Goal: Task Accomplishment & Management: Use online tool/utility

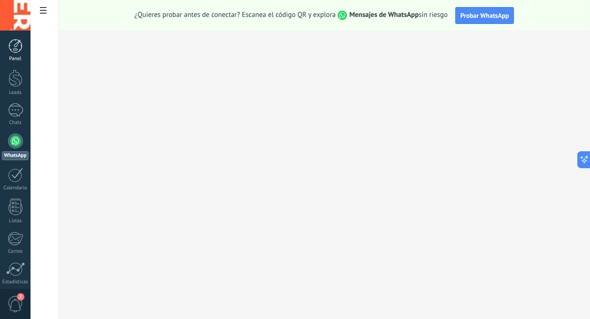
click at [15, 50] on div at bounding box center [15, 46] width 14 height 14
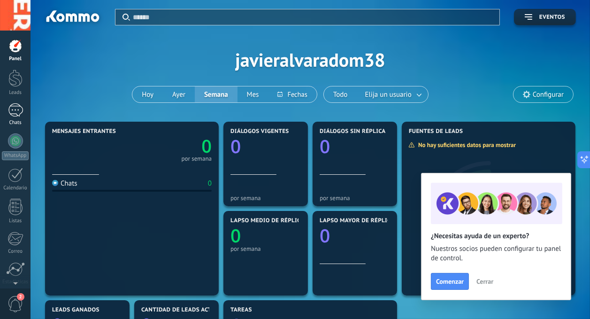
click at [13, 112] on div at bounding box center [15, 110] width 15 height 14
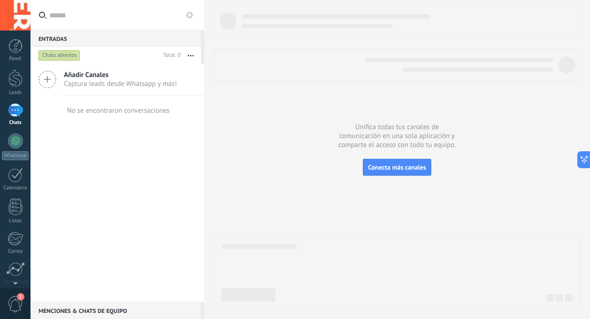
click at [9, 283] on div at bounding box center [15, 281] width 31 height 14
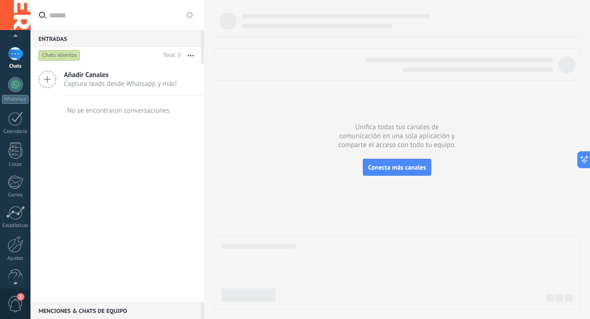
scroll to position [72, 0]
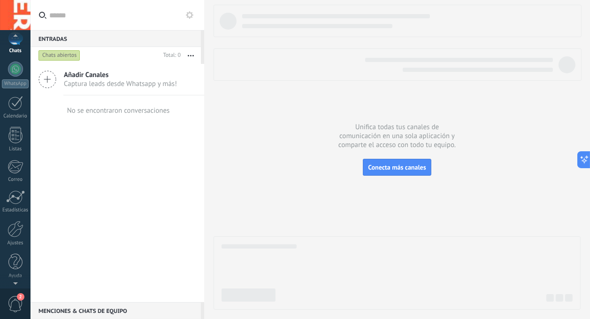
click at [15, 18] on div at bounding box center [15, 15] width 31 height 31
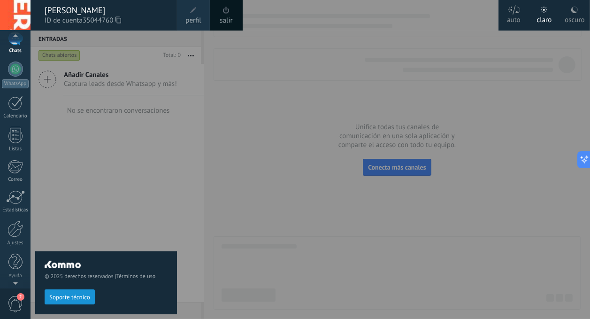
click at [568, 17] on div "oscuro" at bounding box center [575, 18] width 20 height 24
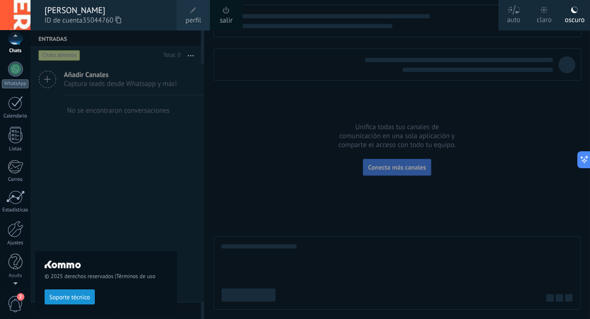
click at [109, 163] on div "© 2025 derechos reservados | Términos de uso Soporte técnico" at bounding box center [106, 175] width 142 height 288
click at [14, 45] on div at bounding box center [15, 38] width 15 height 14
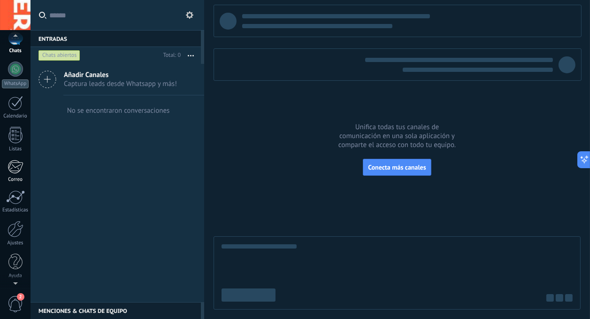
click at [14, 169] on div at bounding box center [15, 167] width 15 height 14
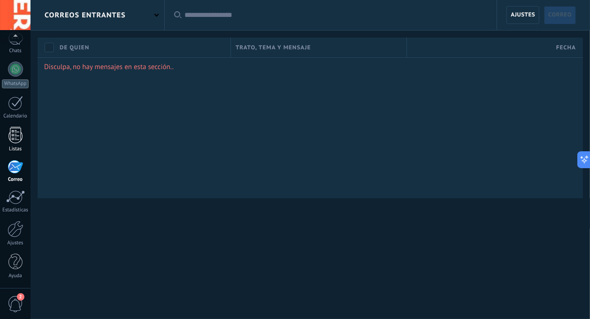
click at [13, 139] on div at bounding box center [15, 135] width 14 height 16
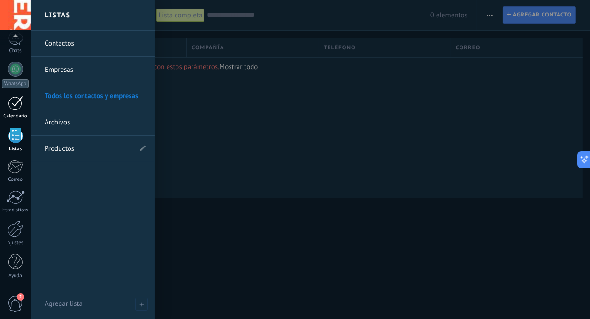
click at [14, 107] on div at bounding box center [15, 103] width 15 height 15
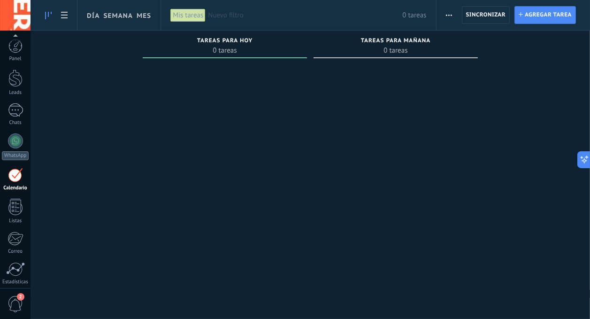
click at [18, 20] on div at bounding box center [15, 15] width 31 height 31
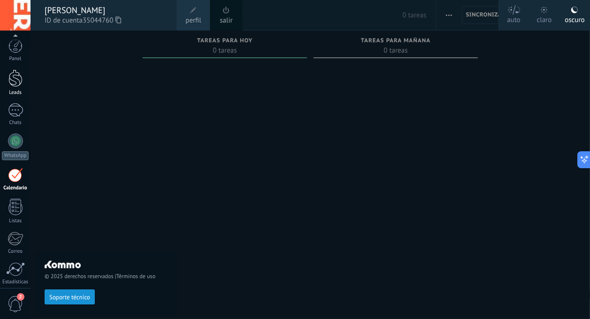
click at [12, 84] on div at bounding box center [15, 78] width 14 height 17
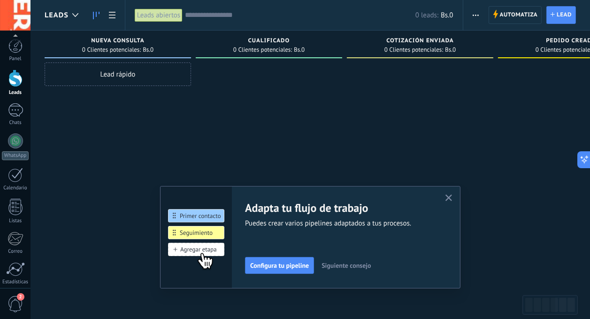
click at [448, 203] on button "button" at bounding box center [449, 198] width 12 height 13
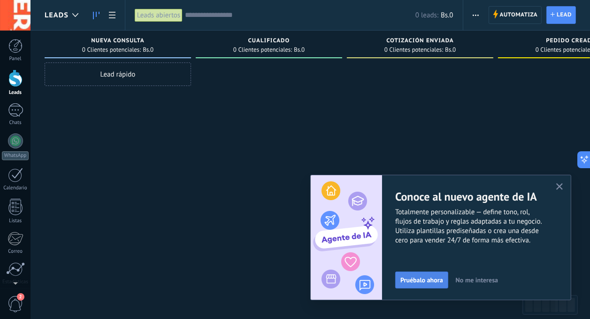
click at [419, 278] on span "Pruébalo ahora" at bounding box center [422, 280] width 43 height 7
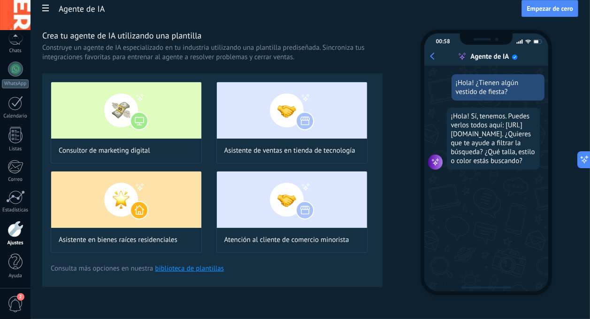
scroll to position [13, 0]
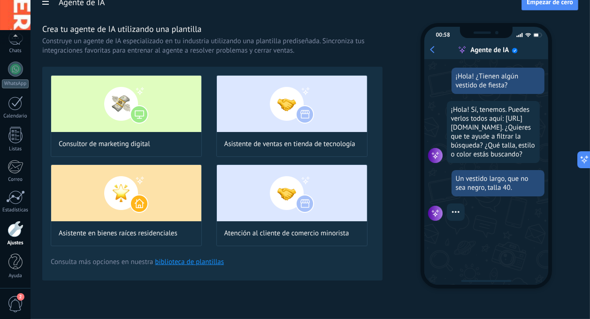
click at [192, 262] on link "biblioteca de plantillas" at bounding box center [189, 261] width 69 height 9
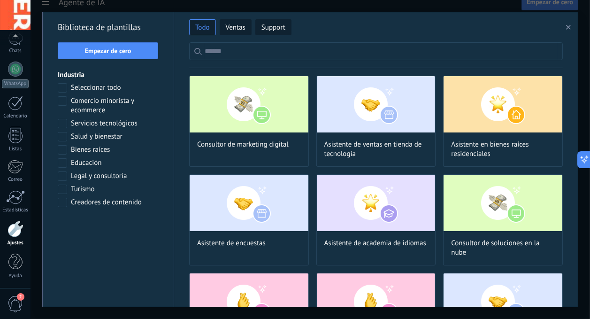
scroll to position [32, 0]
click at [237, 28] on span "Ventas" at bounding box center [236, 27] width 20 height 9
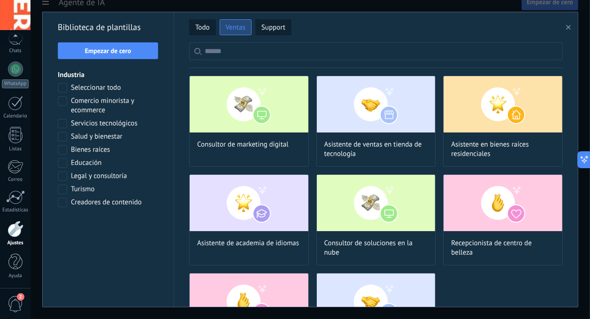
scroll to position [222, 0]
click at [93, 109] on span "Comercio minorista y ecommerce" at bounding box center [115, 105] width 88 height 19
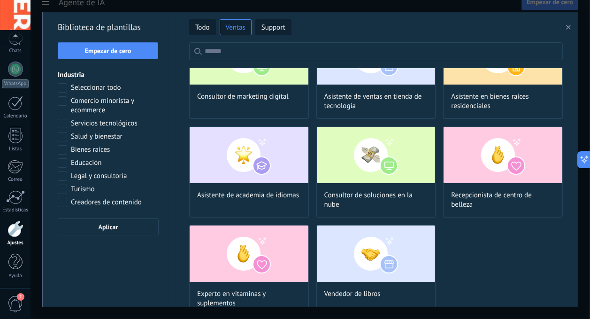
scroll to position [62, 0]
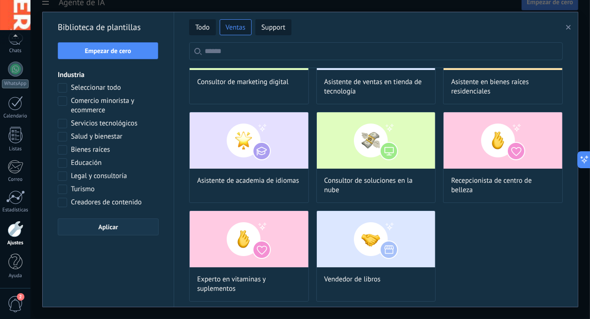
click at [100, 228] on span "Aplicar" at bounding box center [109, 227] width 20 height 7
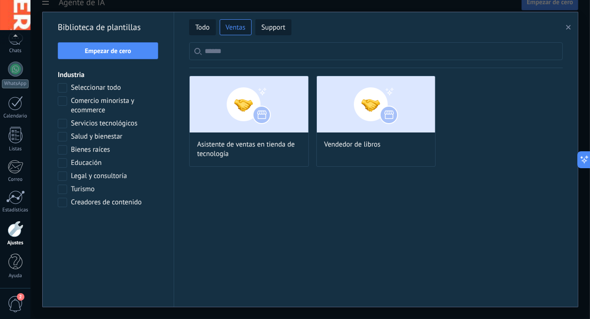
scroll to position [0, 0]
click at [65, 103] on div at bounding box center [62, 100] width 9 height 9
click at [271, 31] on span "Support" at bounding box center [274, 27] width 24 height 9
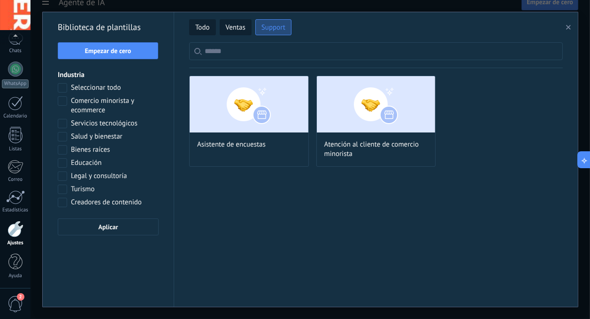
scroll to position [32, 0]
click at [240, 28] on span "Ventas" at bounding box center [236, 27] width 20 height 9
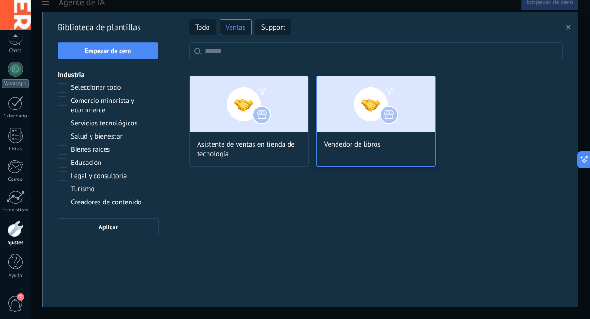
click at [372, 111] on img at bounding box center [376, 104] width 119 height 56
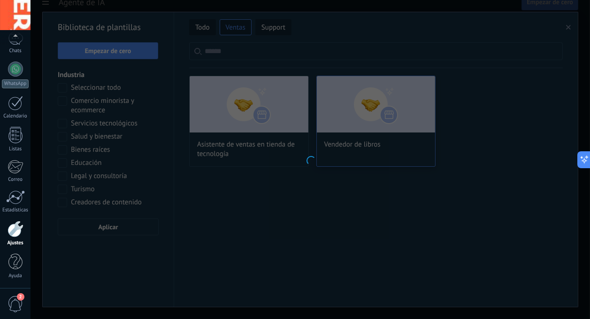
scroll to position [100, 0]
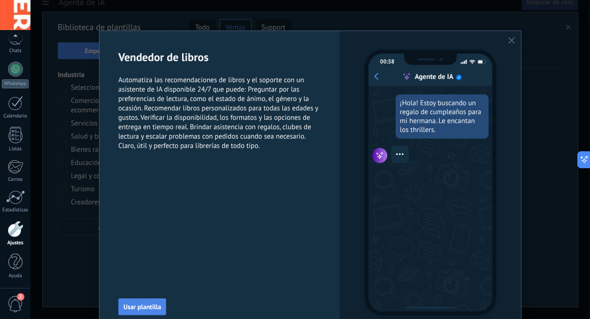
click at [127, 307] on span "Usar plantilla" at bounding box center [143, 306] width 38 height 7
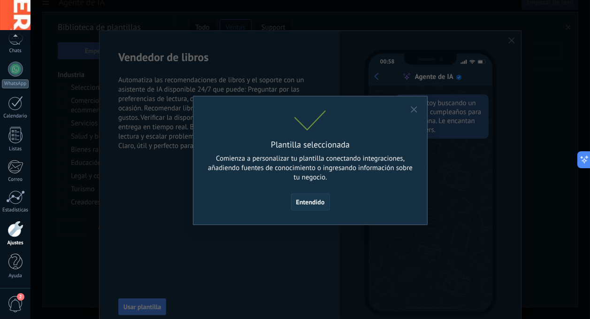
click at [314, 207] on button "Entendido" at bounding box center [310, 201] width 39 height 17
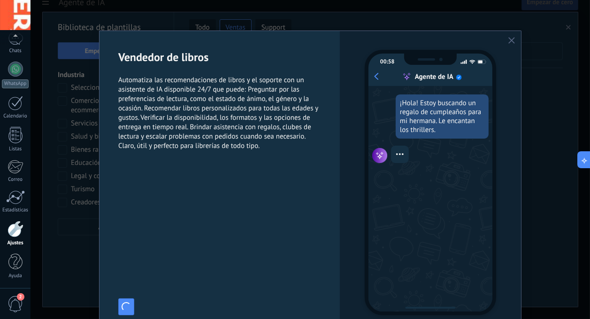
scroll to position [117, 0]
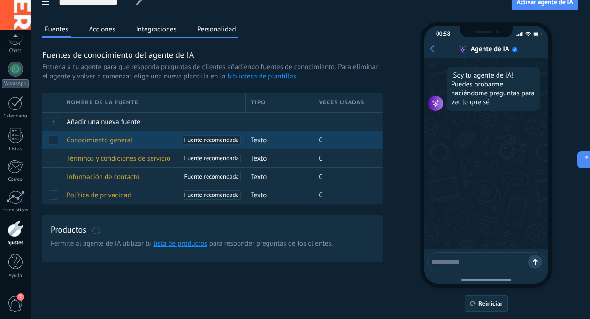
click at [93, 140] on span "Conocimiento general" at bounding box center [100, 140] width 66 height 9
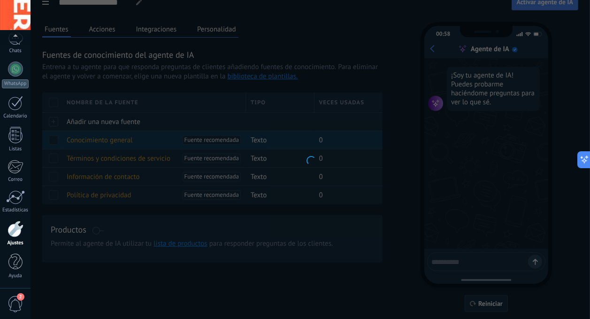
type textarea "**********"
type input "**********"
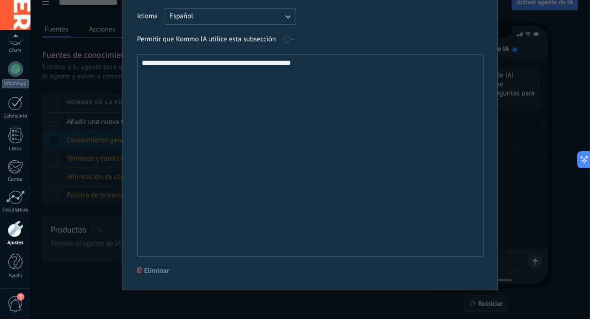
scroll to position [0, 0]
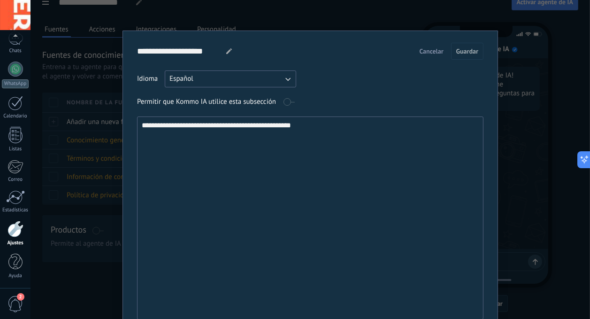
click at [513, 141] on div "**********" at bounding box center [311, 159] width 560 height 319
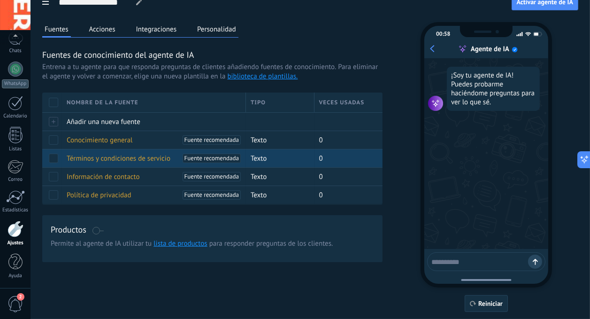
click at [96, 160] on span "Términos y condiciones de servicio" at bounding box center [119, 158] width 104 height 9
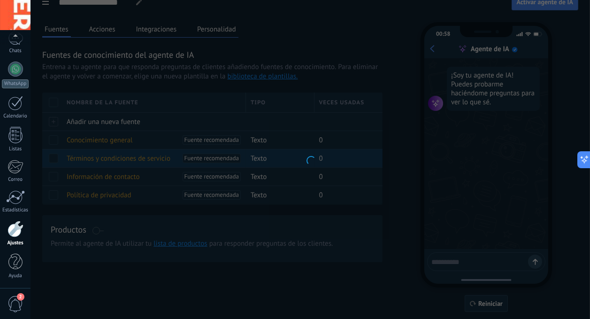
type textarea "**********"
type input "**********"
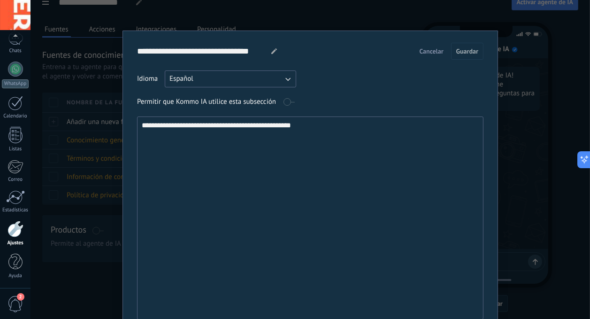
click at [433, 54] on span "Cancelar" at bounding box center [432, 51] width 24 height 7
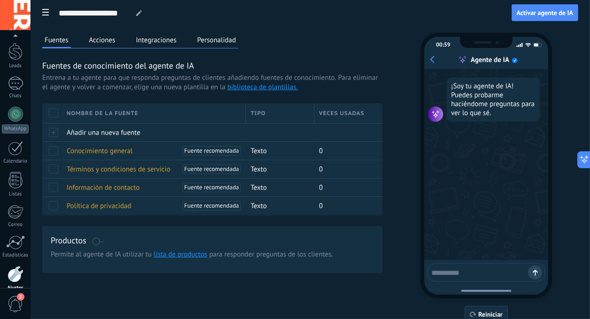
scroll to position [72, 0]
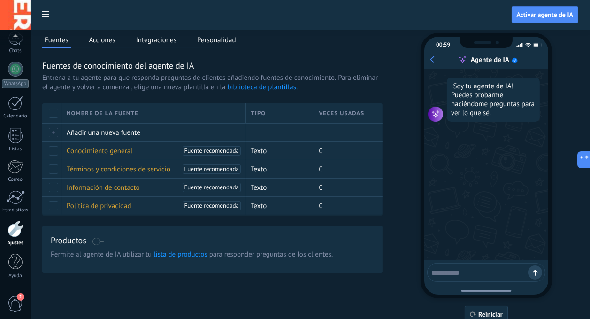
click at [486, 273] on textarea at bounding box center [480, 271] width 97 height 12
type textarea "***"
type textarea "**********"
click at [535, 272] on use at bounding box center [535, 272] width 4 height 5
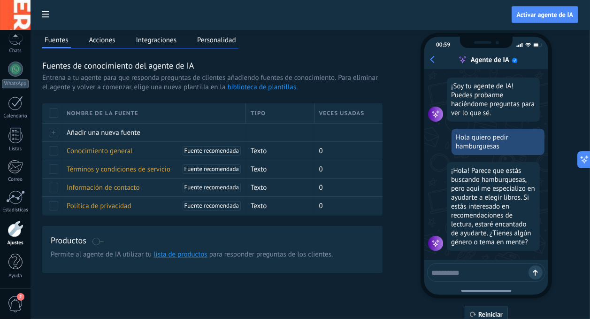
scroll to position [6, 0]
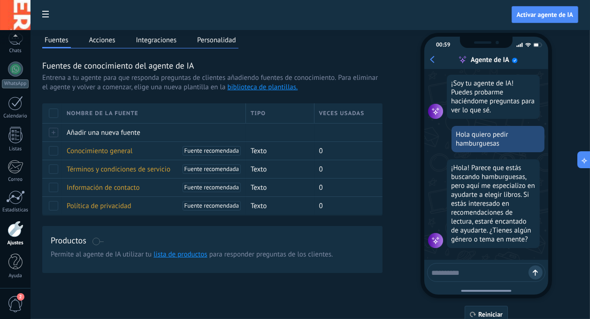
click at [171, 256] on link "lista de productos" at bounding box center [181, 254] width 54 height 9
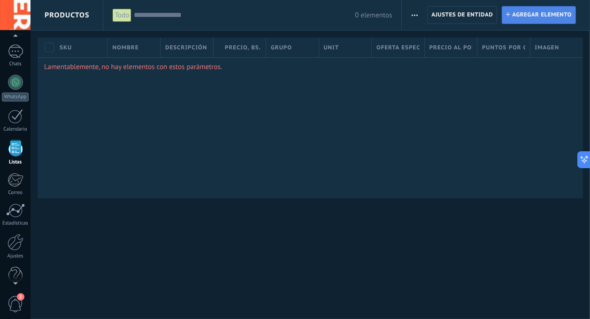
click at [549, 15] on span "Agregar elemento" at bounding box center [542, 15] width 60 height 17
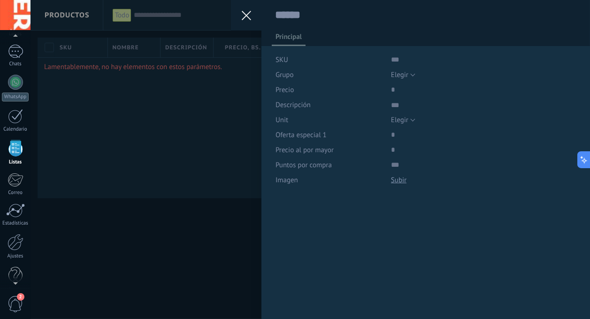
scroll to position [9, 0]
click at [106, 227] on div "Guardar Cancelar Principal SKU Grupo Elegir Todos los productos Elegir Precio D…" at bounding box center [311, 159] width 560 height 319
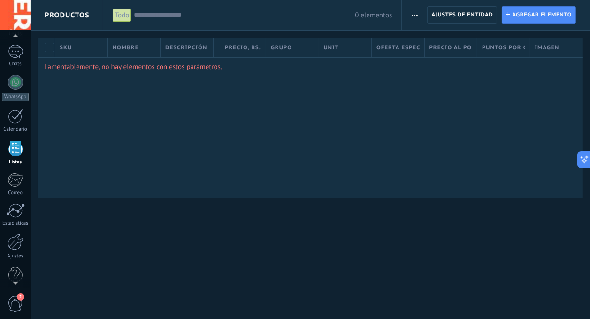
scroll to position [0, 0]
